Goal: Information Seeking & Learning: Find specific fact

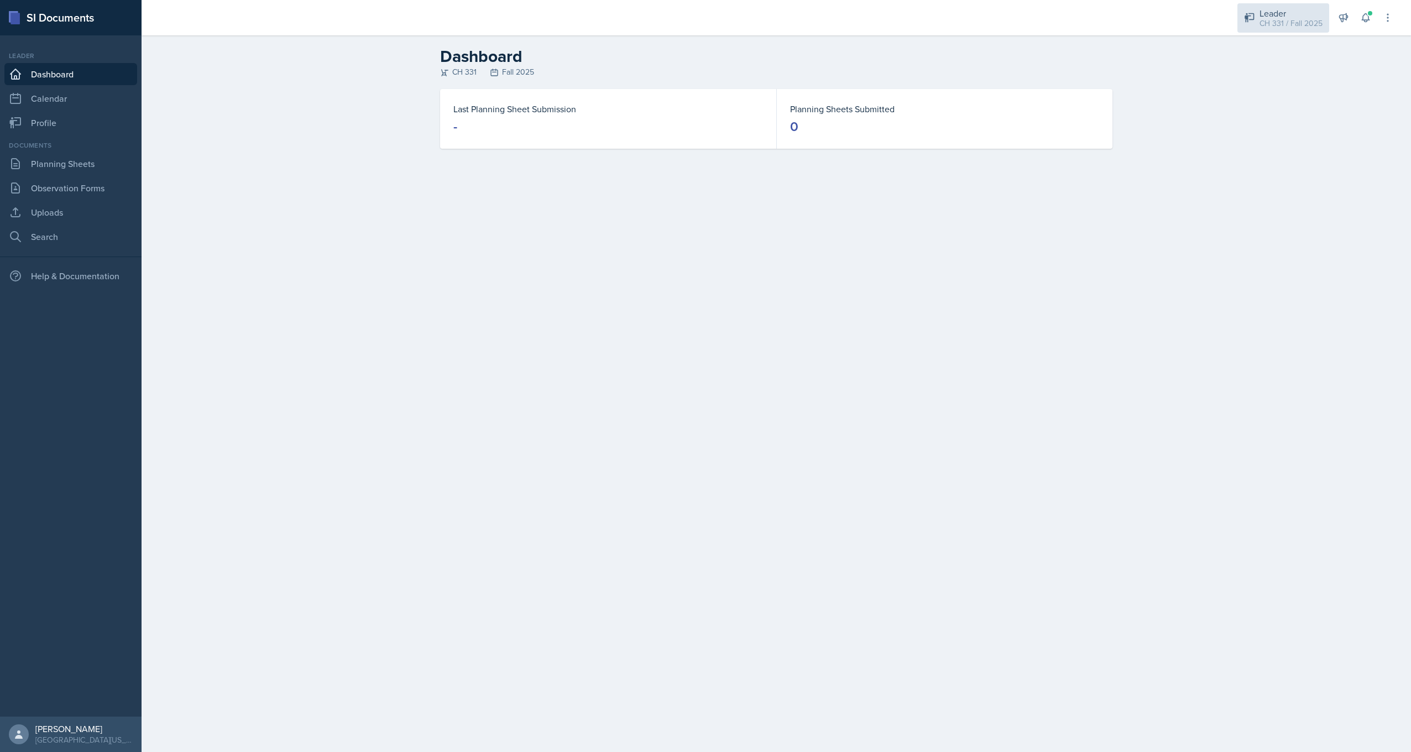
click at [1273, 26] on div "CH 331 / Fall 2025" at bounding box center [1290, 24] width 63 height 12
click at [49, 242] on link "Search" at bounding box center [70, 237] width 133 height 22
select select "all"
select select "1"
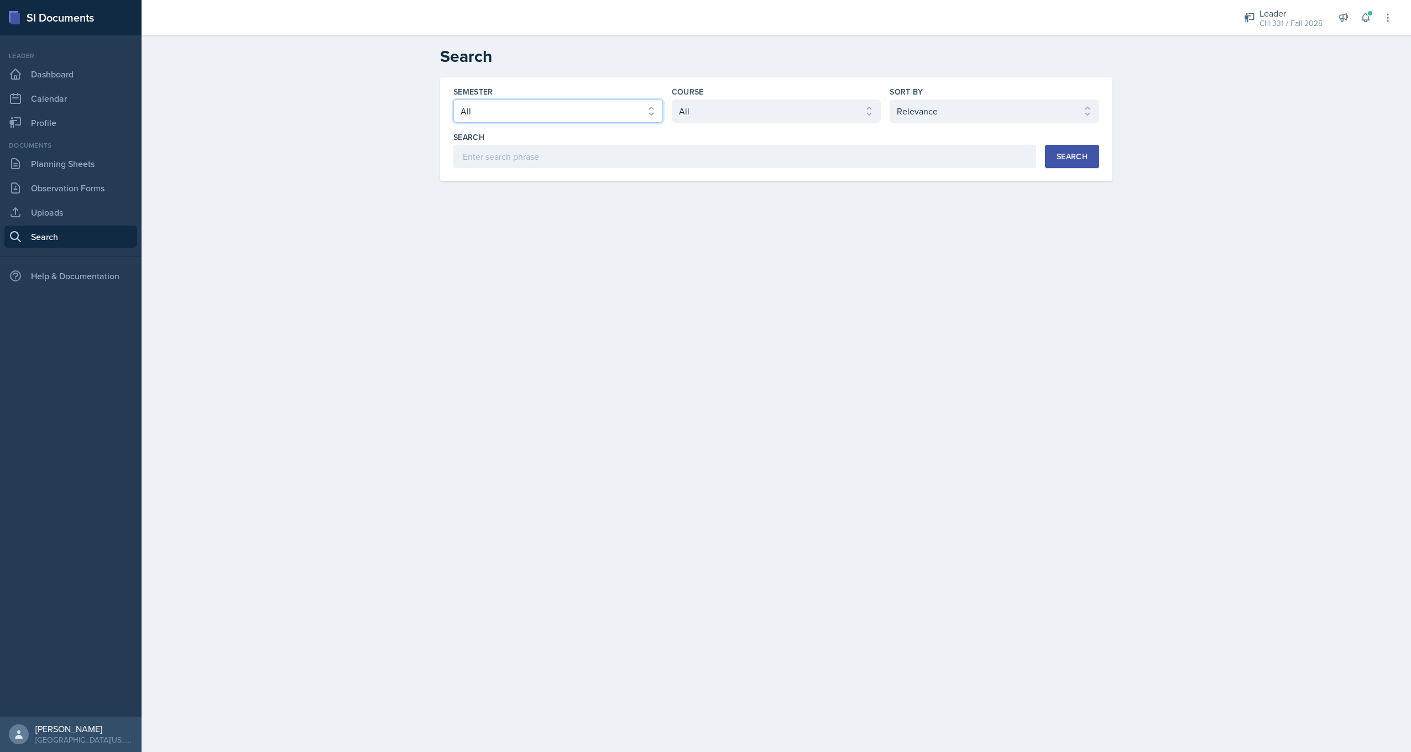
click at [580, 106] on select "Select semester All Fall 2025 Spring 2025 Fall 2024 Spring 2024 Fall 2023 Sprin…" at bounding box center [557, 110] width 209 height 23
select select "8a5eadef-2755-4ca9-bae1-c8a1437b7a0c"
click at [453, 99] on select "Select semester All Fall 2025 Spring 2025 Fall 2024 Spring 2024 Fall 2023 Sprin…" at bounding box center [557, 110] width 209 height 23
click at [746, 111] on select "Select course All ACC 211 ACC 212 ACC 307 BYS 119 BYS 215 BYS 300 CH 101 CH 121…" at bounding box center [776, 110] width 209 height 23
select select "f8d01100-7420-4830-ae10-cca8828692fd"
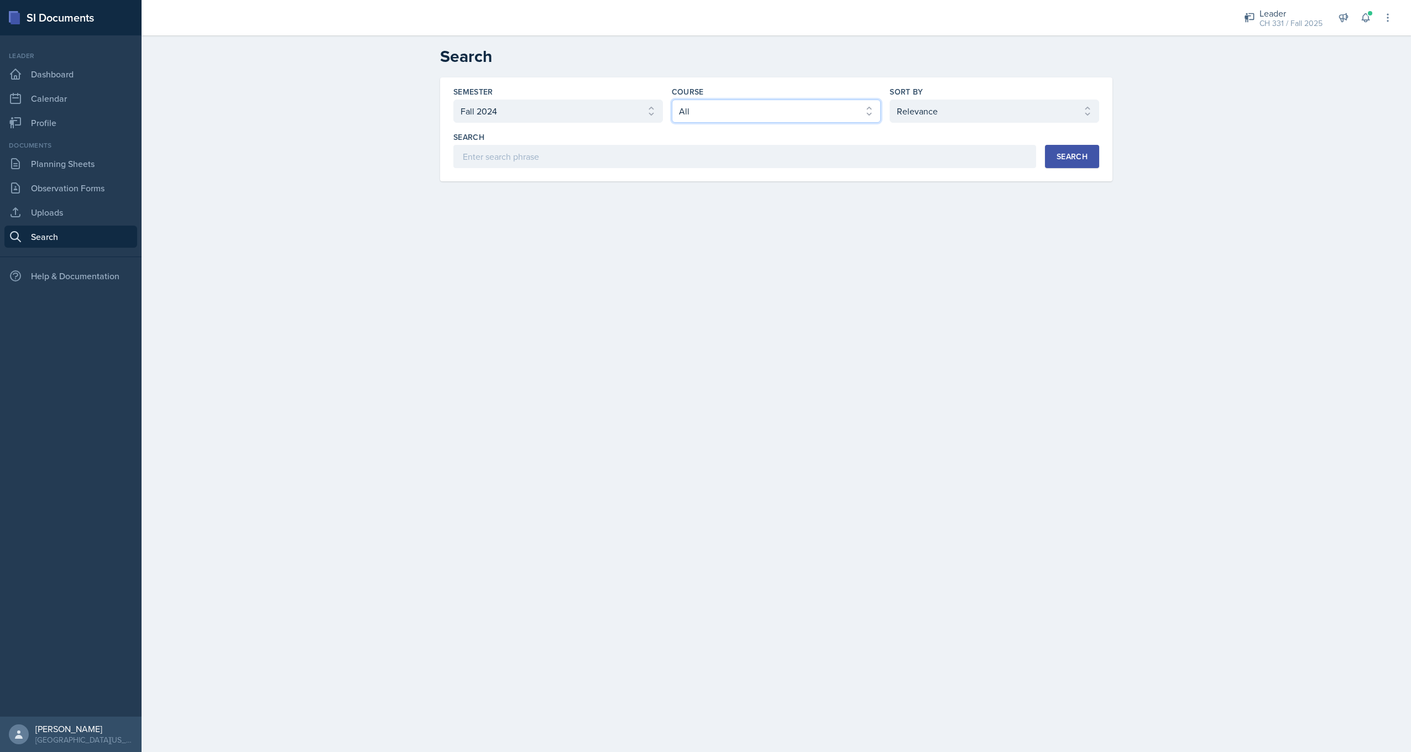
click at [672, 99] on select "Select course All ACC 211 ACC 212 ACC 307 BYS 119 BYS 215 BYS 300 CH 101 CH 121…" at bounding box center [776, 110] width 209 height 23
click at [923, 105] on select "Select sort by Relevance Document Date (Asc) Document Date (Desc)" at bounding box center [993, 110] width 209 height 23
select select "2"
click at [889, 99] on select "Select sort by Relevance Document Date (Asc) Document Date (Desc)" at bounding box center [993, 110] width 209 height 23
click at [1062, 160] on div "Search" at bounding box center [1071, 156] width 31 height 9
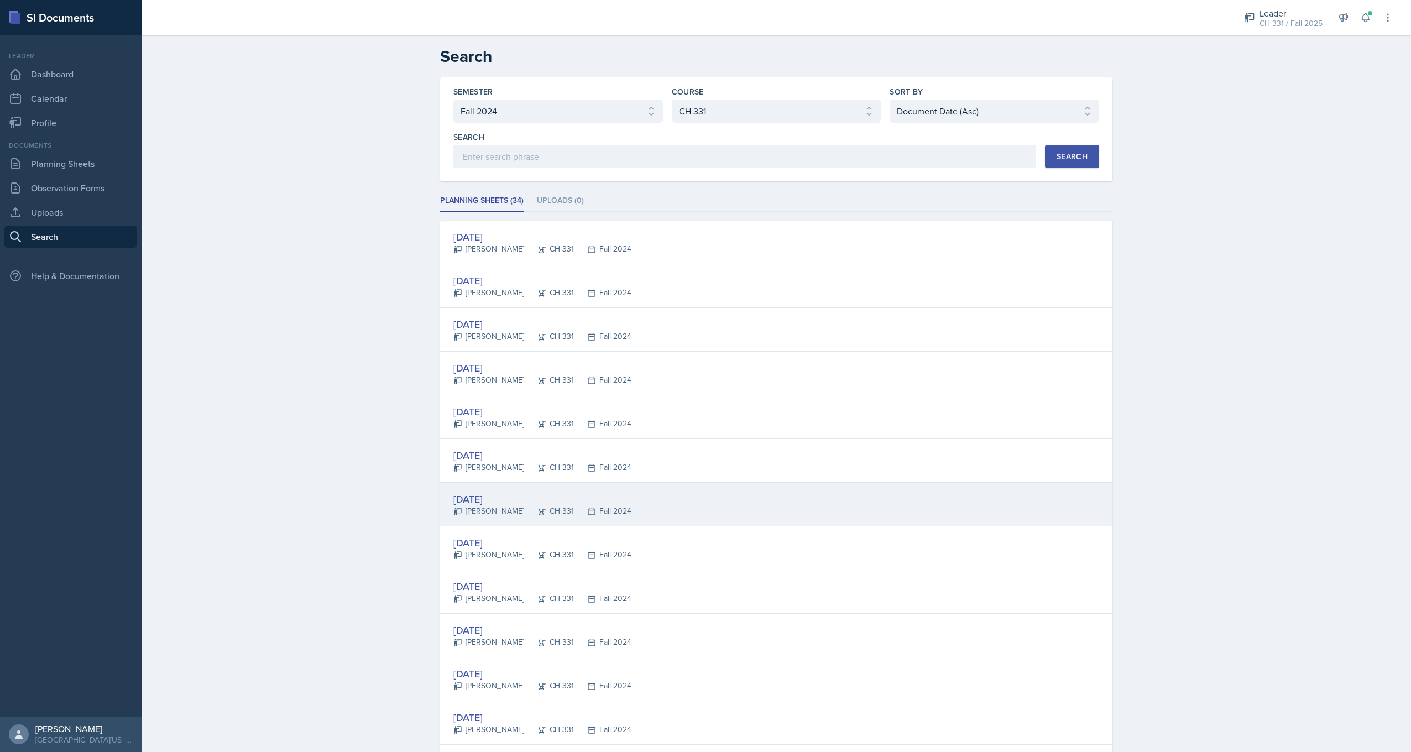
click at [491, 495] on div "[DATE]" at bounding box center [542, 498] width 178 height 15
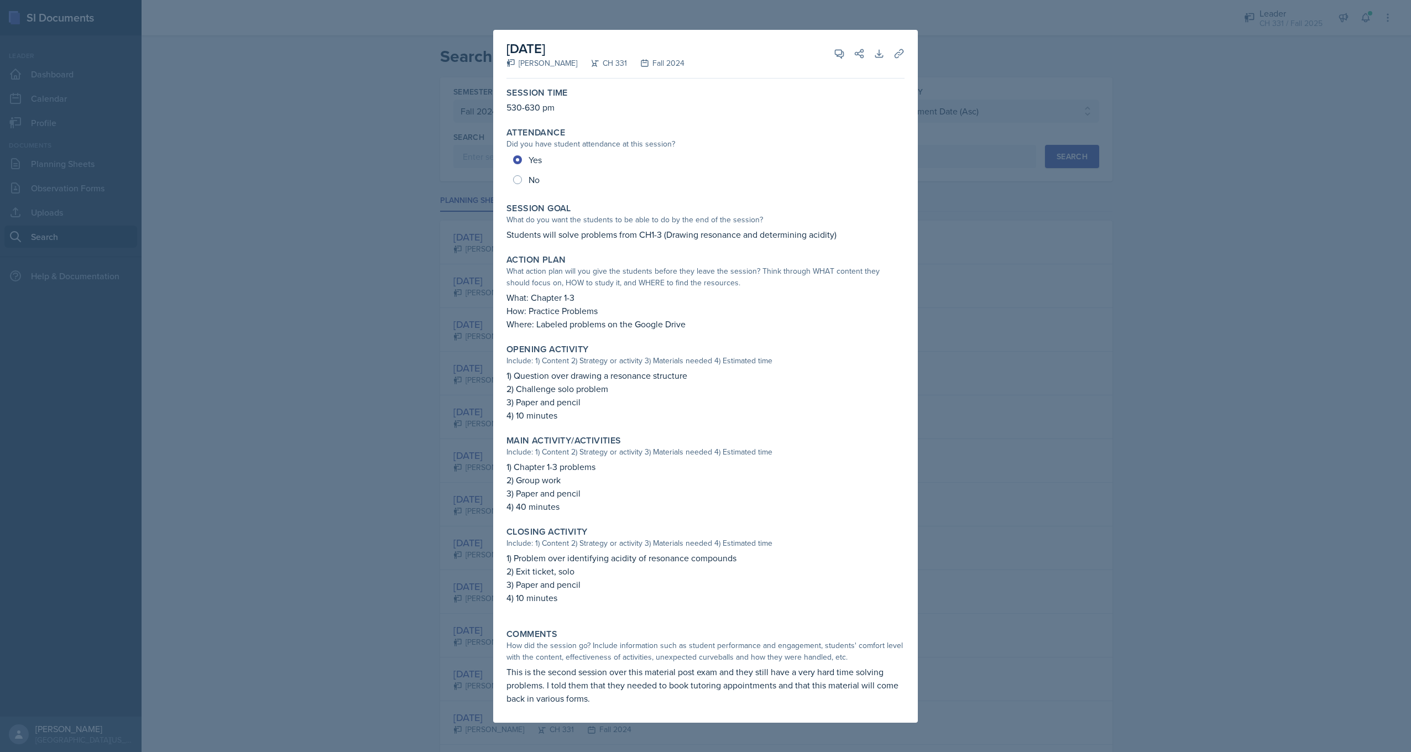
click at [360, 354] on div at bounding box center [705, 376] width 1411 height 752
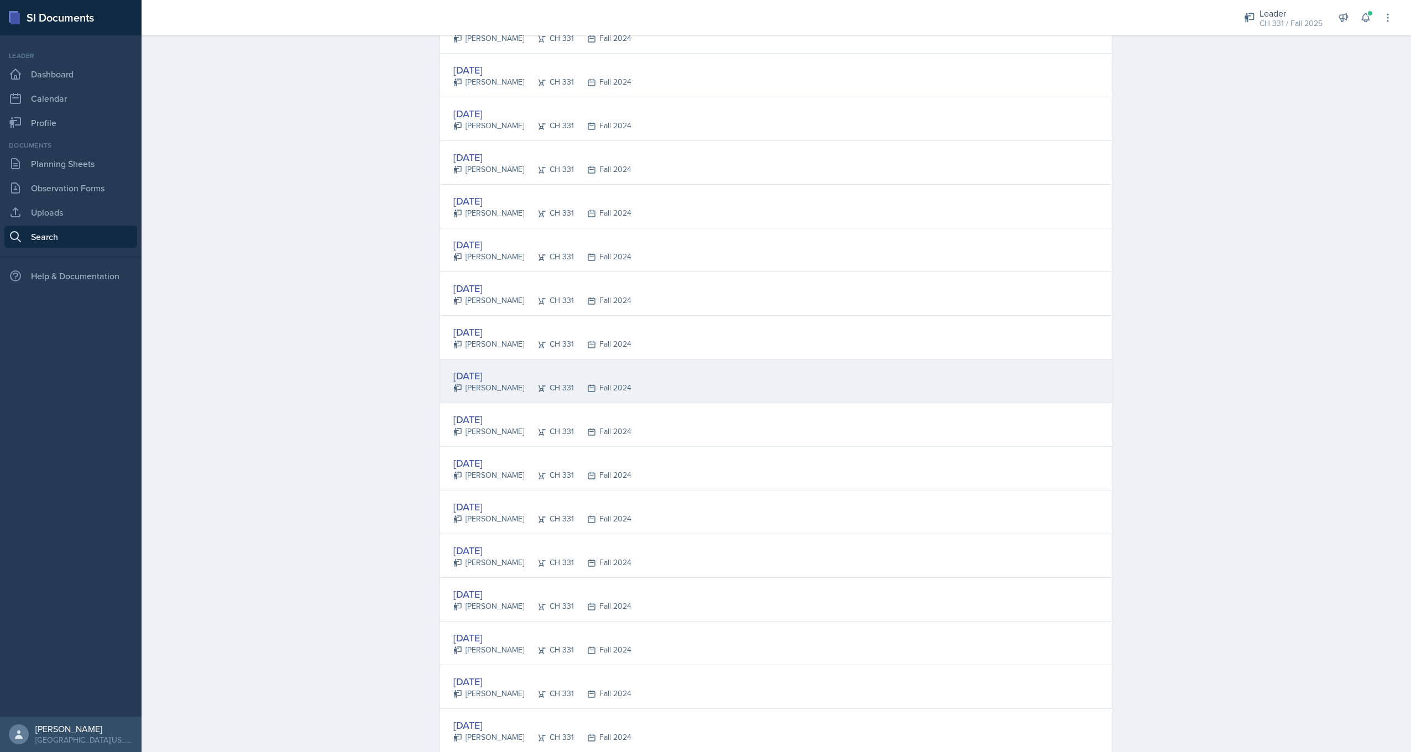
scroll to position [221, 0]
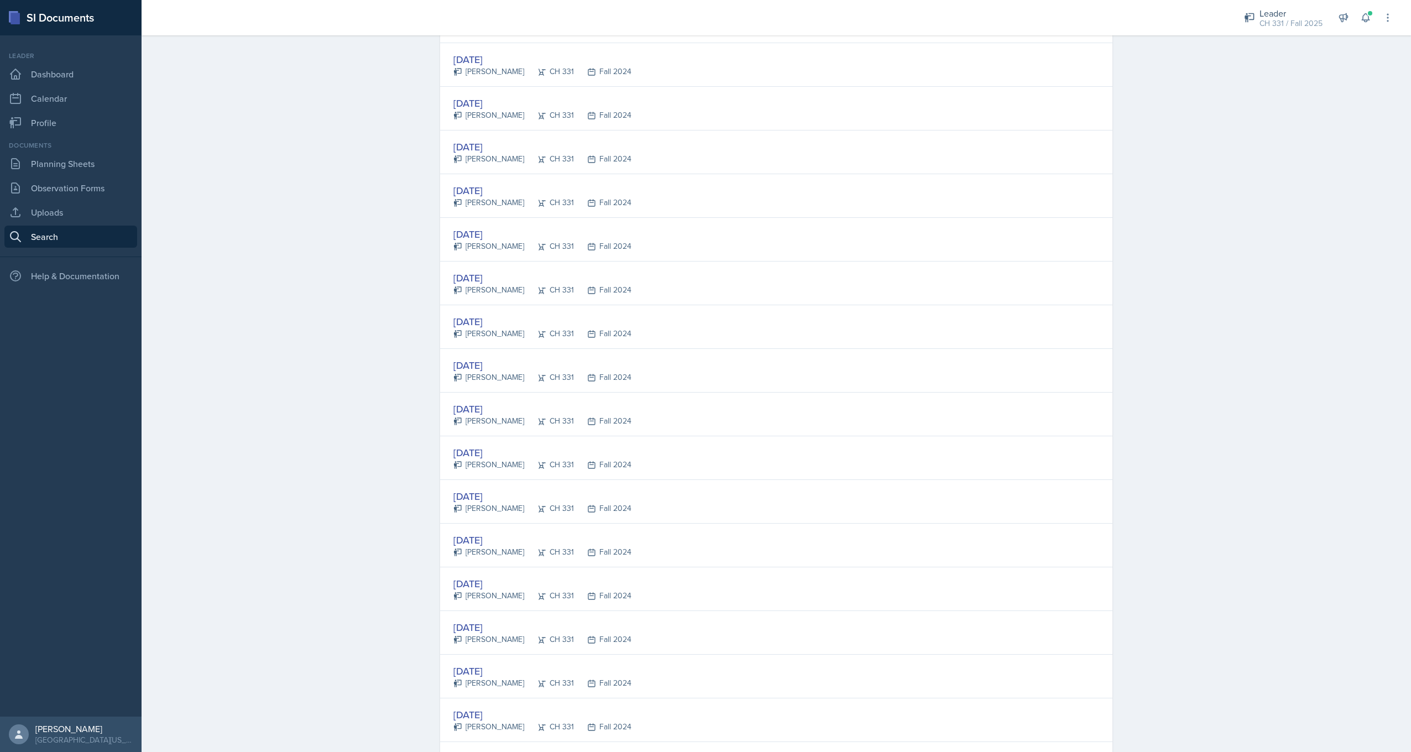
click at [494, 364] on div "[DATE]" at bounding box center [542, 365] width 178 height 15
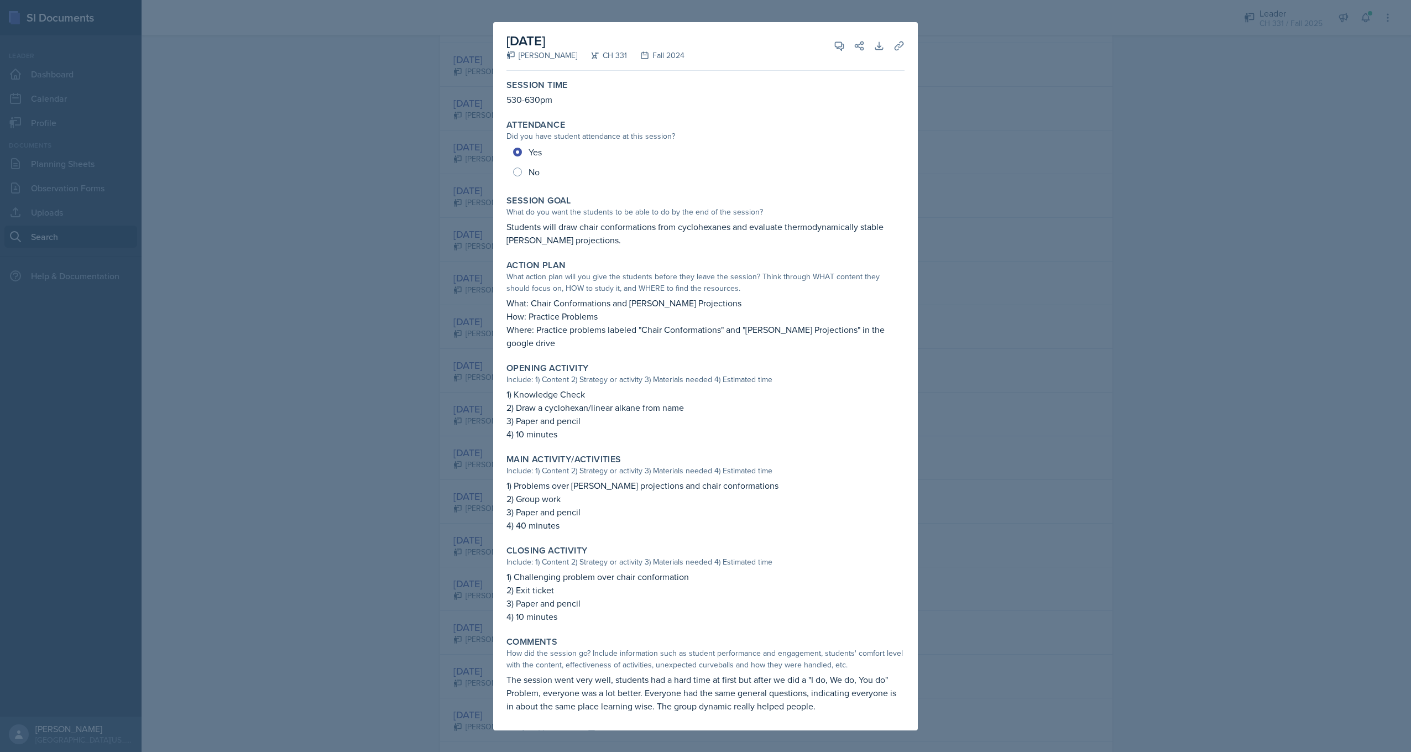
click at [454, 290] on div at bounding box center [705, 376] width 1411 height 752
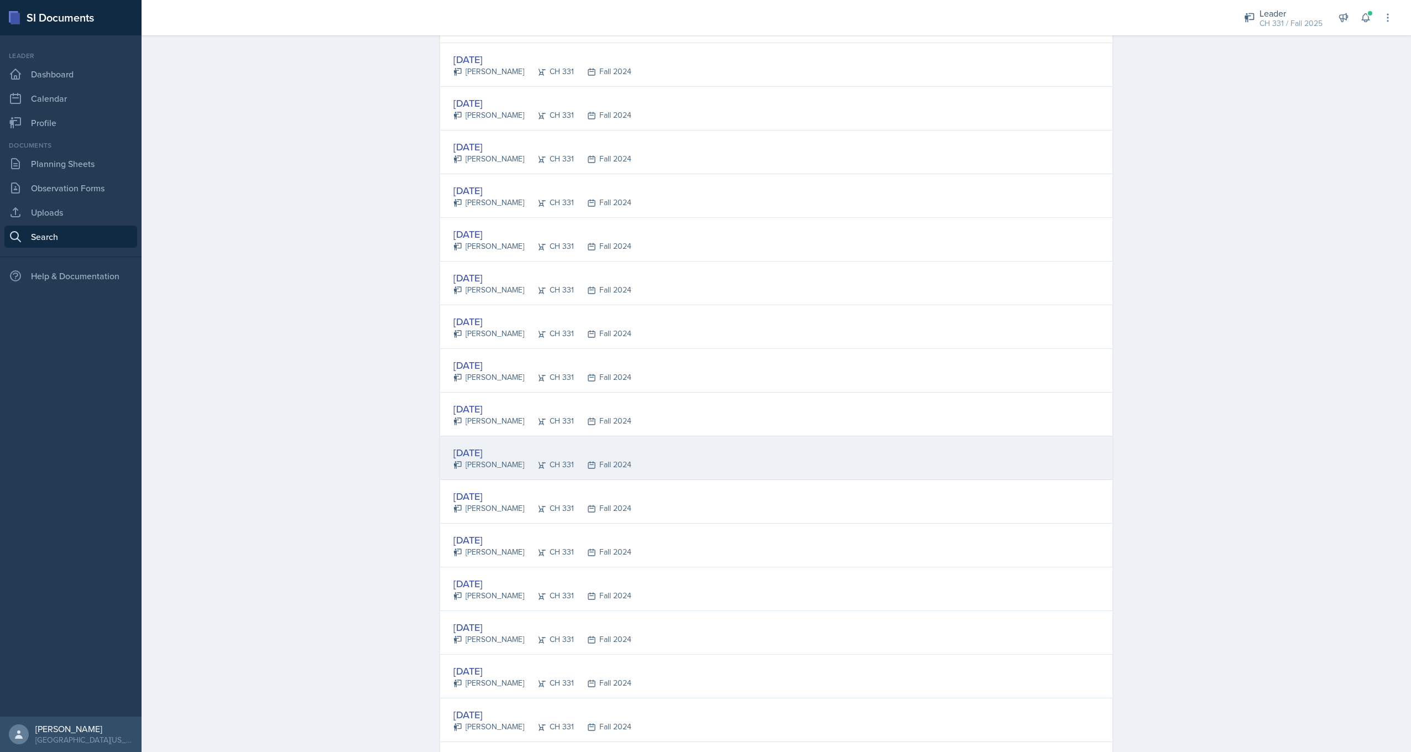
click at [498, 455] on div "[DATE]" at bounding box center [542, 452] width 178 height 15
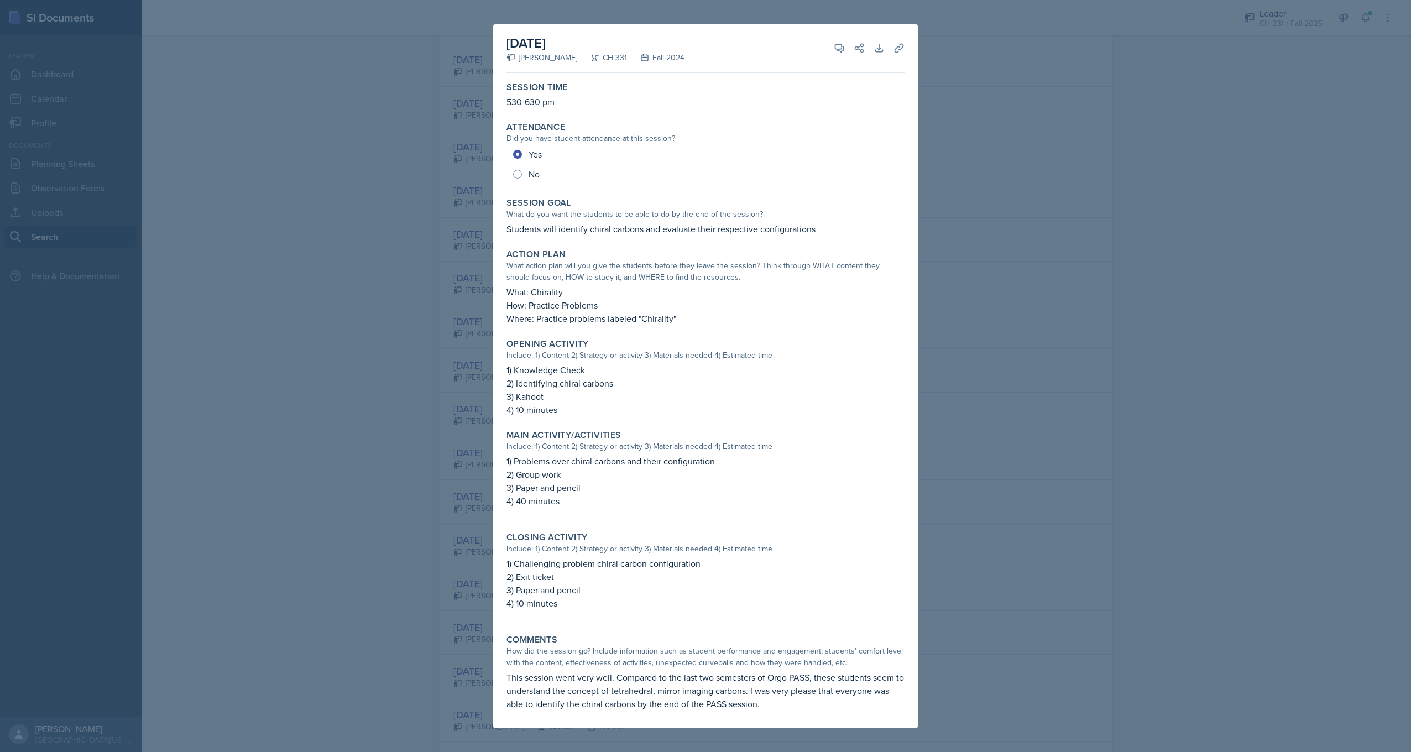
click at [447, 267] on div at bounding box center [705, 376] width 1411 height 752
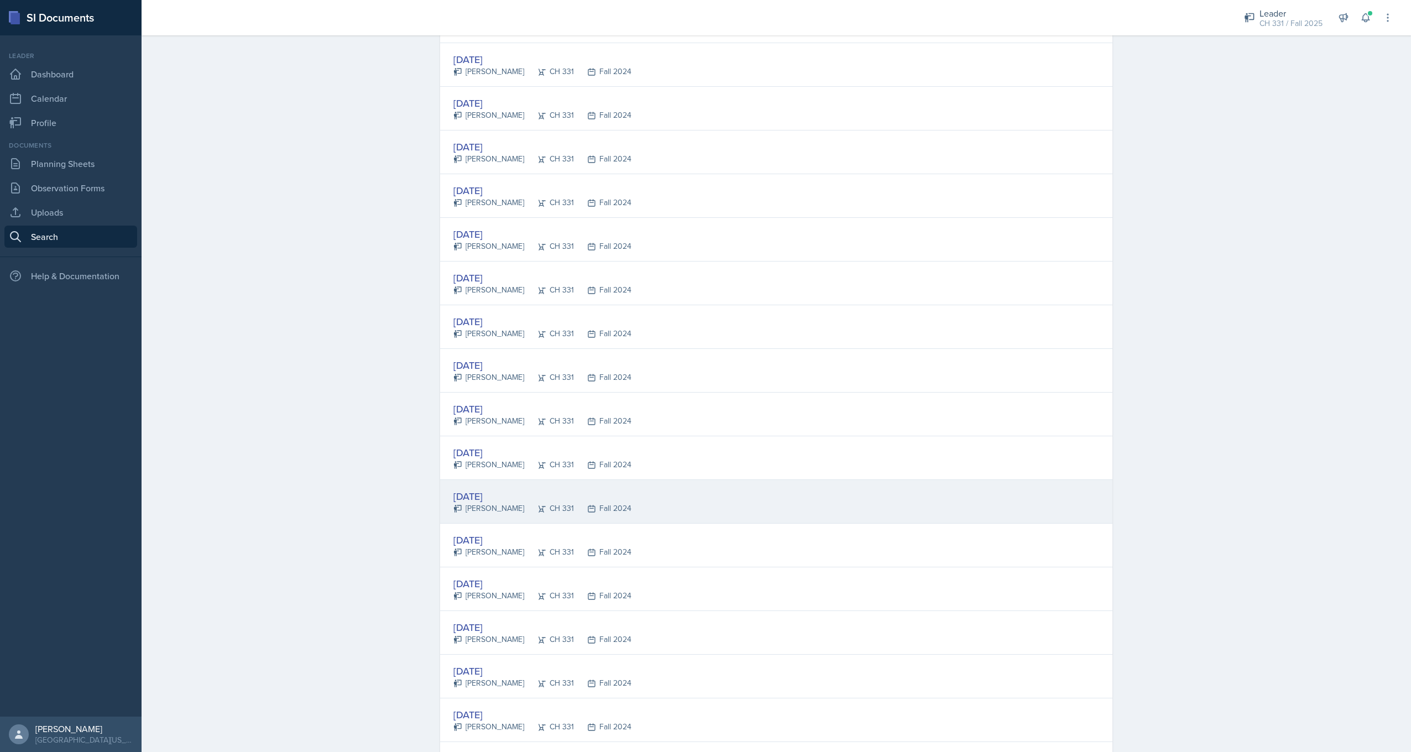
click at [480, 497] on div "[DATE]" at bounding box center [542, 496] width 178 height 15
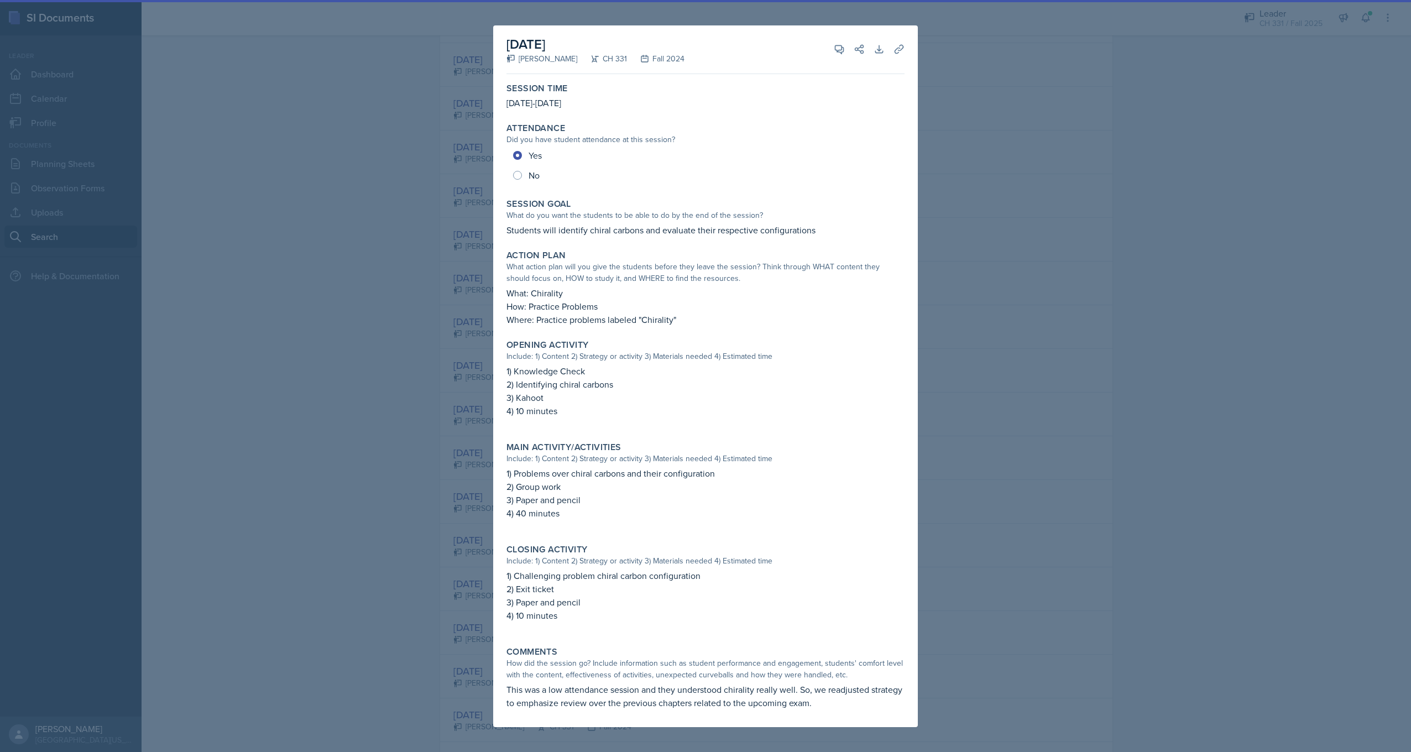
click at [407, 239] on div at bounding box center [705, 376] width 1411 height 752
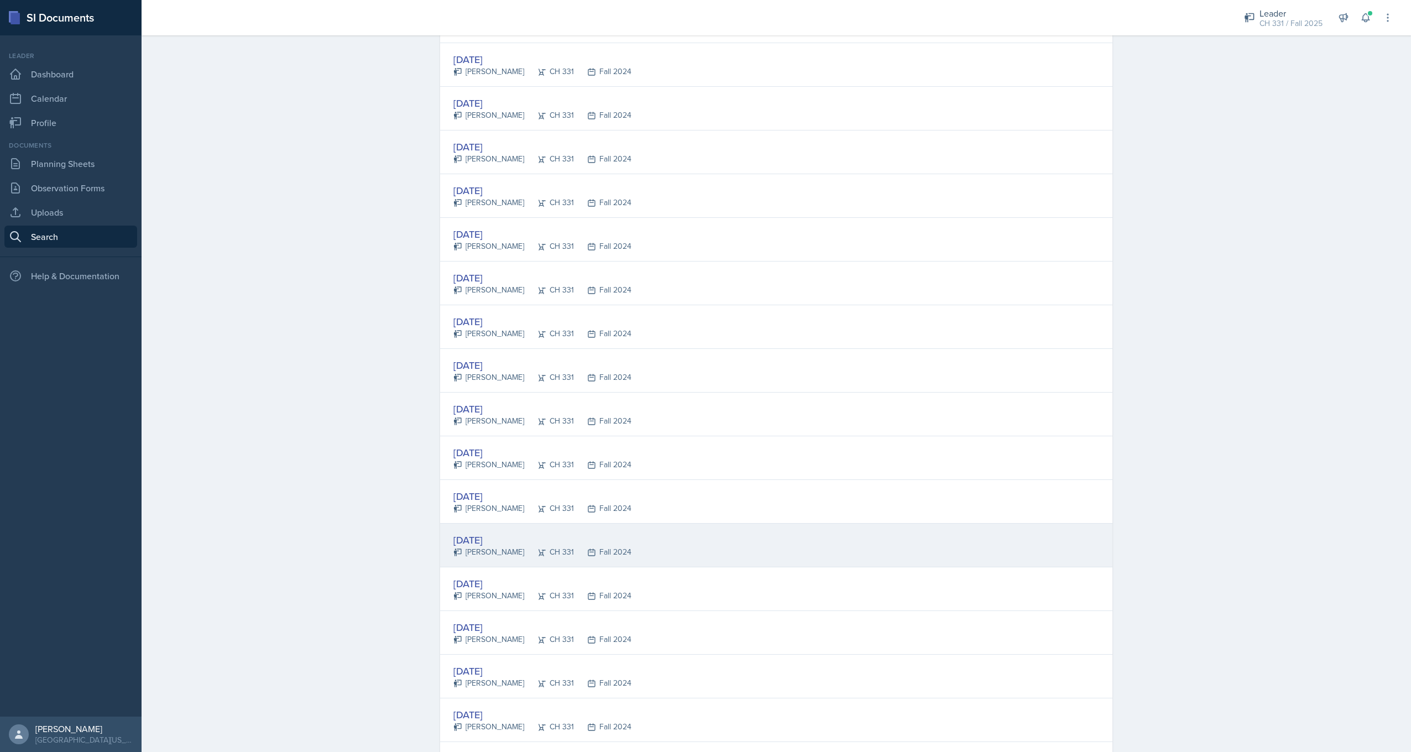
click at [469, 546] on div "[PERSON_NAME]" at bounding box center [488, 552] width 71 height 12
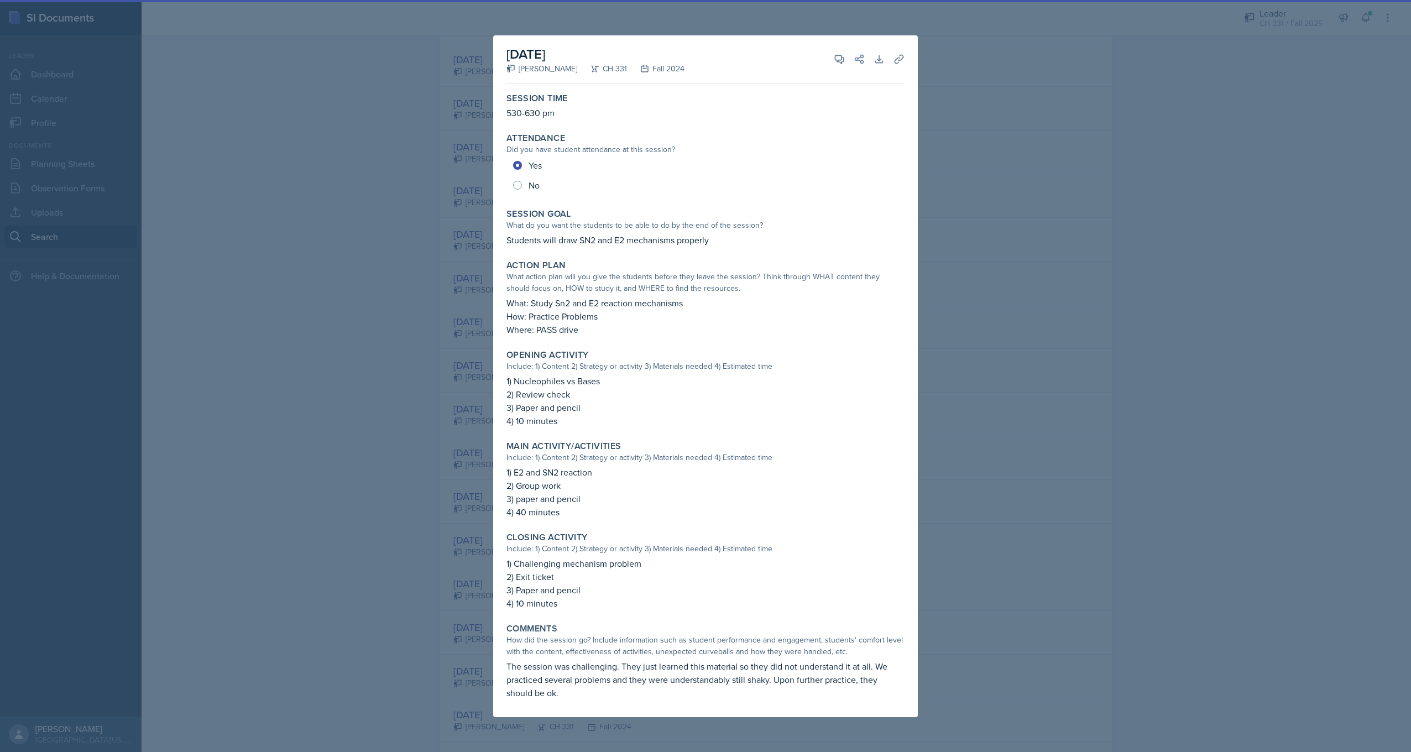
click at [354, 255] on div at bounding box center [705, 376] width 1411 height 752
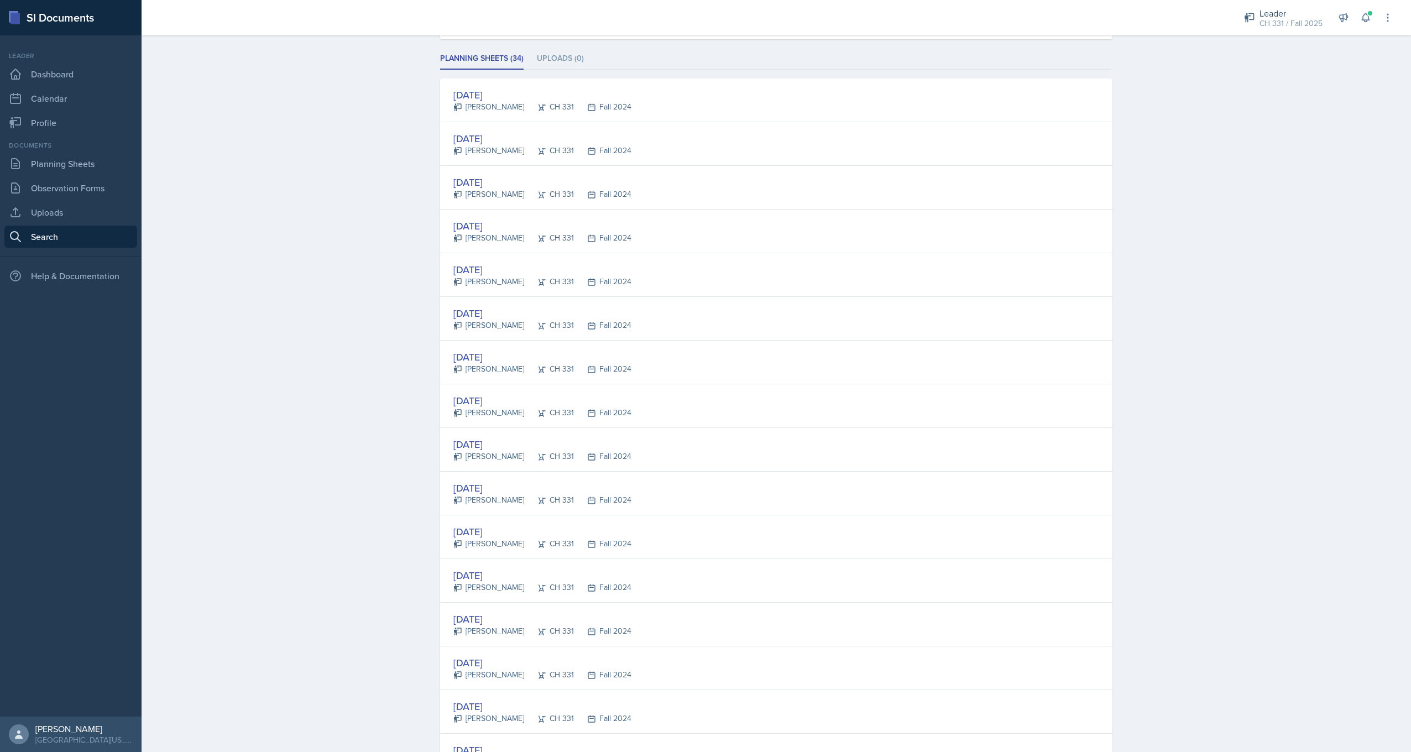
scroll to position [139, 0]
